Goal: Information Seeking & Learning: Learn about a topic

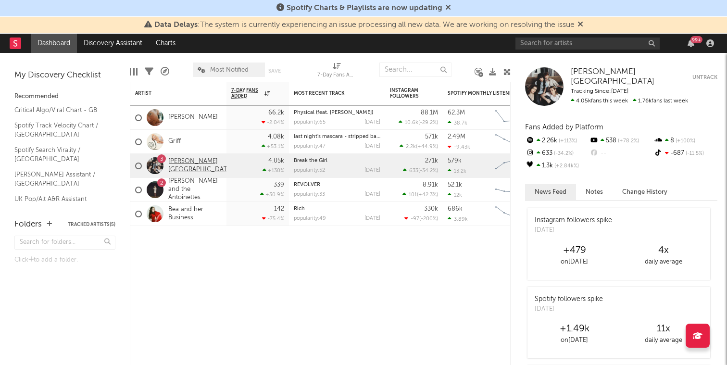
click at [189, 167] on link "[PERSON_NAME][GEOGRAPHIC_DATA]" at bounding box center [200, 166] width 65 height 16
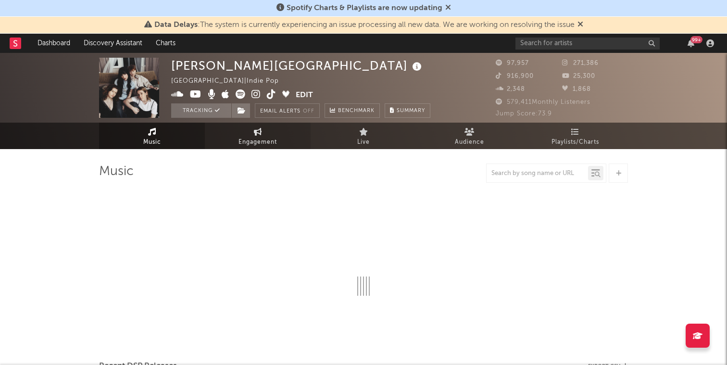
select select "6m"
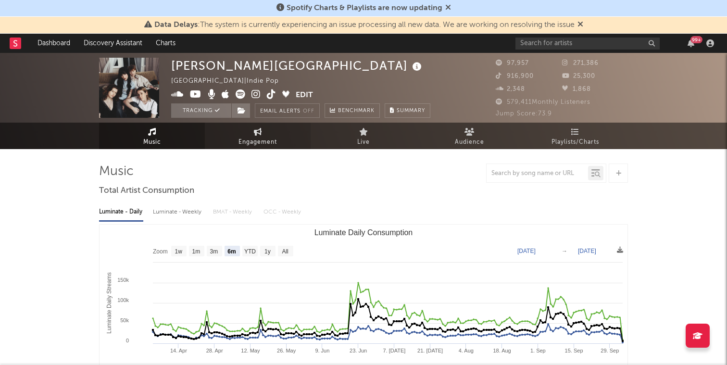
click at [235, 134] on link "Engagement" at bounding box center [258, 136] width 106 height 26
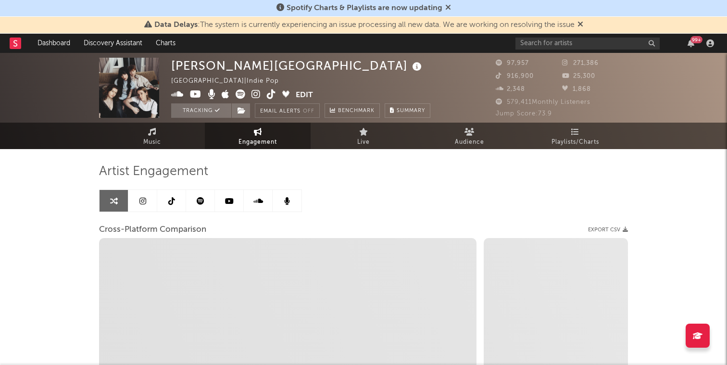
select select "1w"
click at [144, 201] on icon at bounding box center [142, 201] width 7 height 8
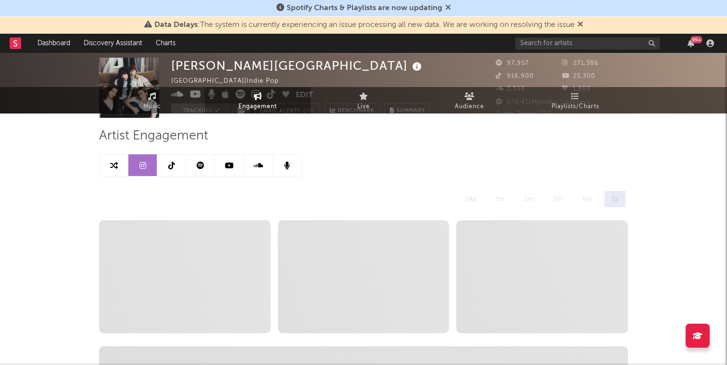
select select "6m"
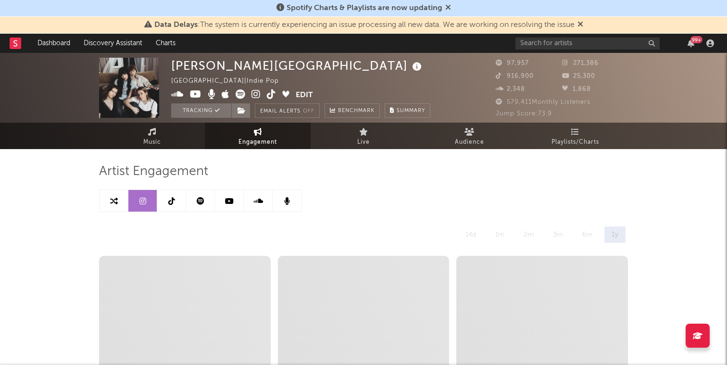
click at [198, 197] on icon at bounding box center [201, 201] width 8 height 8
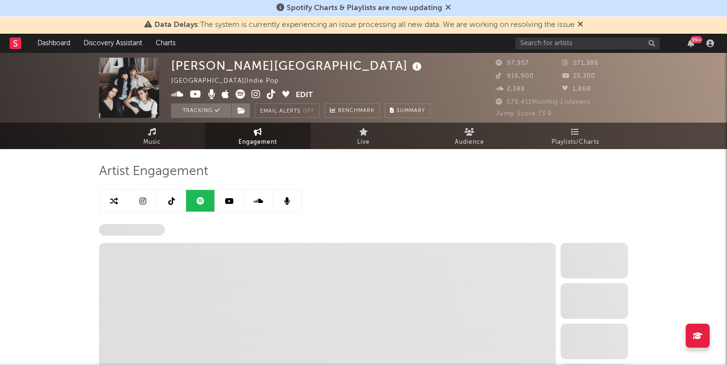
select select "6m"
select select "1w"
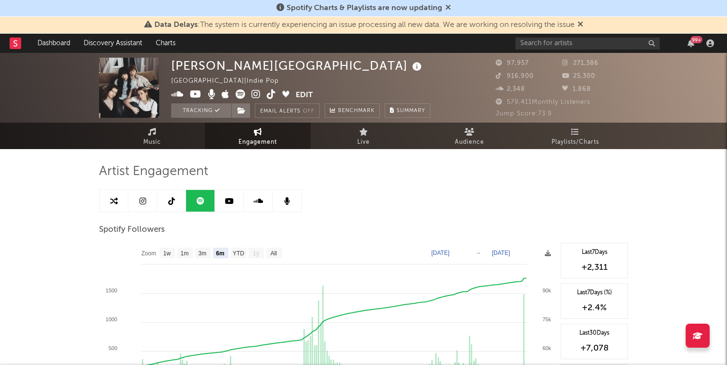
click at [219, 199] on link at bounding box center [229, 201] width 29 height 22
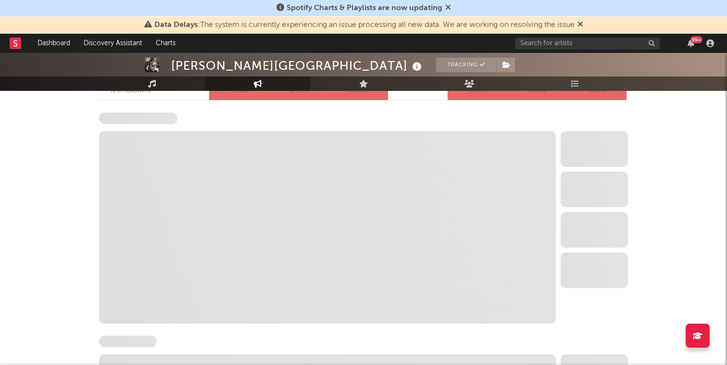
scroll to position [990, 0]
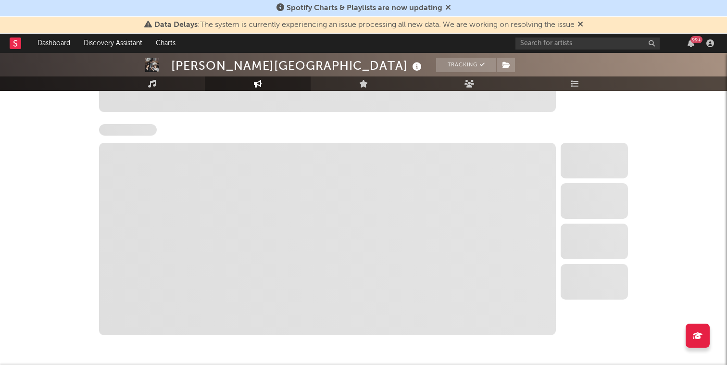
select select "6m"
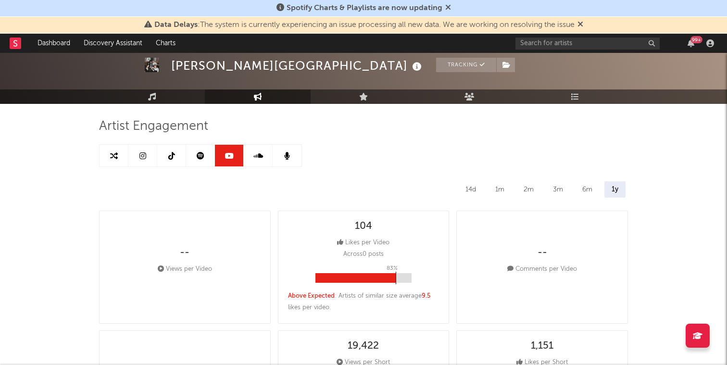
scroll to position [0, 0]
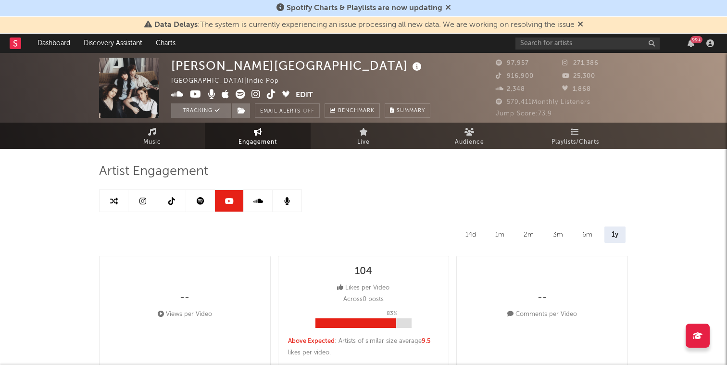
click at [167, 202] on link at bounding box center [171, 201] width 29 height 22
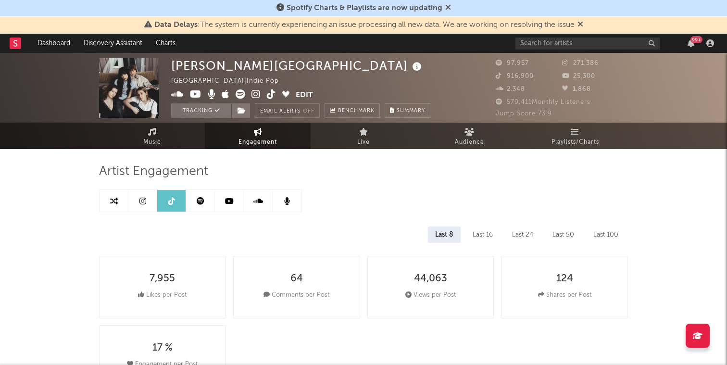
select select "6m"
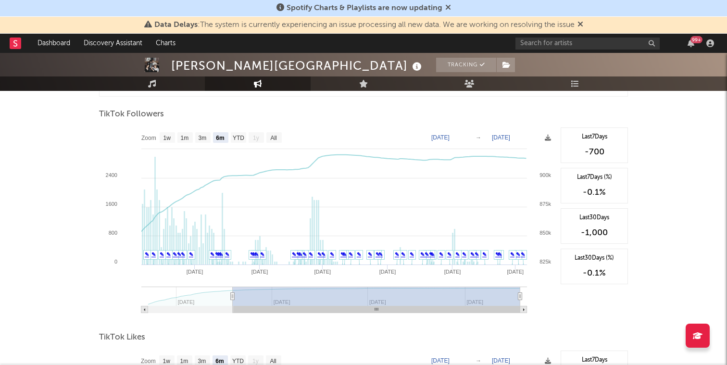
scroll to position [916, 0]
